Goal: Find specific page/section: Find specific page/section

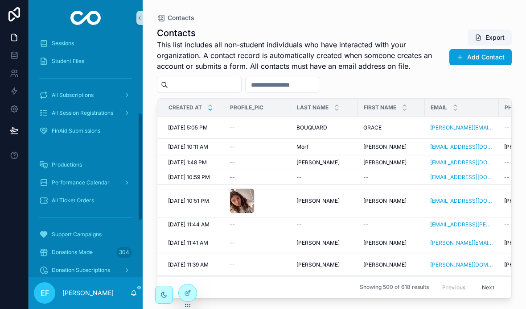
scroll to position [202, 0]
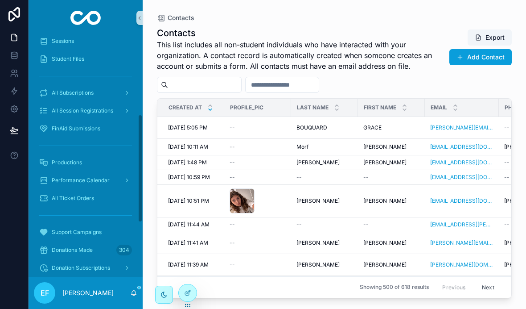
click at [54, 181] on span "Performance Calendar" at bounding box center [81, 180] width 58 height 7
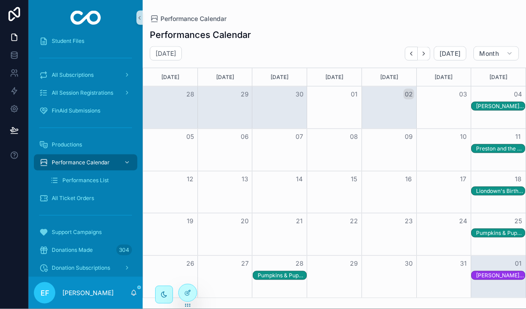
scroll to position [37, 0]
click at [499, 103] on div "[PERSON_NAME] Goes To Space" at bounding box center [500, 106] width 49 height 7
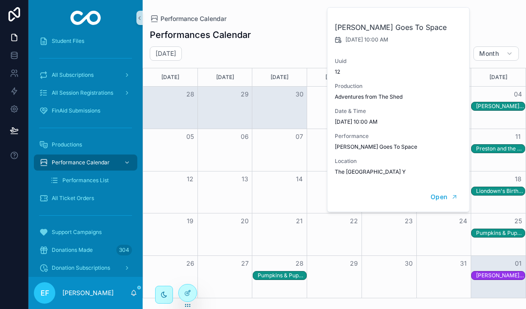
click at [441, 193] on span "Open" at bounding box center [439, 197] width 17 height 8
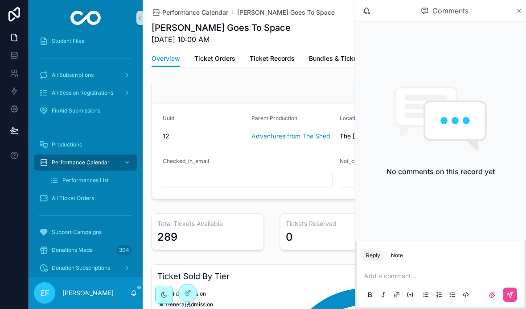
click at [216, 54] on span "Ticket Orders" at bounding box center [214, 58] width 41 height 9
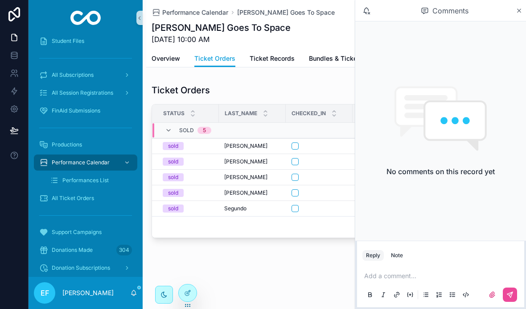
click at [522, 8] on icon "scrollable content" at bounding box center [519, 10] width 7 height 7
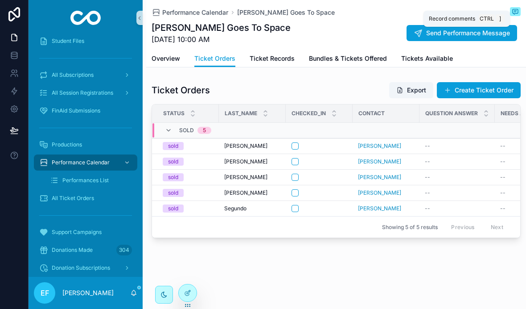
click at [0, 276] on html "Contacts User Accounts User Profiles Student Profiles Caregiver Connections For…" at bounding box center [263, 154] width 526 height 309
